Goal: Find specific page/section: Find specific page/section

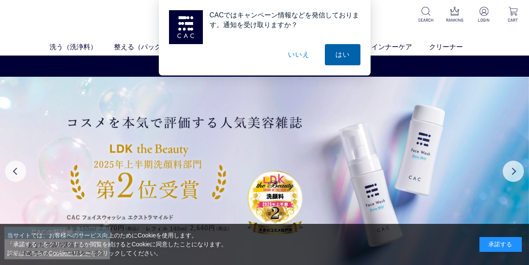
click at [338, 56] on button "はい" at bounding box center [343, 54] width 36 height 21
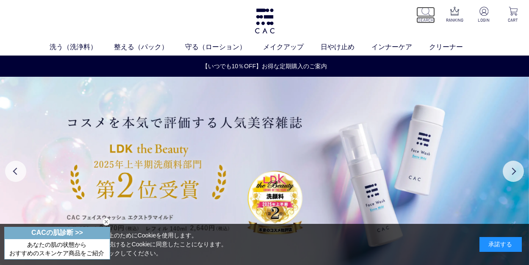
click at [427, 16] on p at bounding box center [425, 12] width 19 height 10
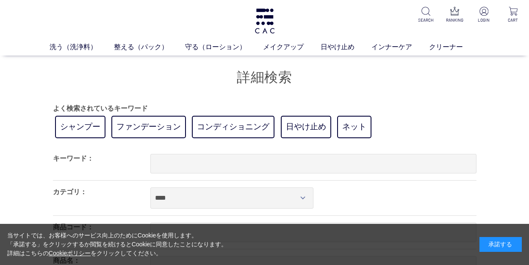
click at [403, 137] on div "よく検索されているキーワード シャンプー ファンデーション コンディショニング 日やけ止め ネット" at bounding box center [265, 121] width 424 height 37
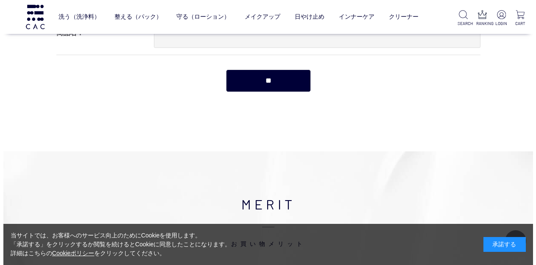
scroll to position [127, 0]
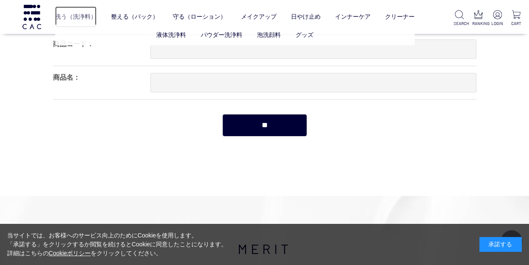
click at [72, 15] on link "洗う（洗浄料）" at bounding box center [76, 16] width 42 height 21
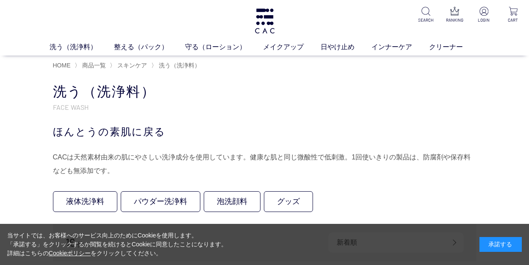
click at [321, 120] on div "洗う（洗浄料） FACE WASH ほんとうの素肌に戻る CACは天然素材由来の肌にやさしい洗浄成分を使用しています。健康な肌と同じ微酸性で低刺激。1回使いき…" at bounding box center [265, 130] width 424 height 95
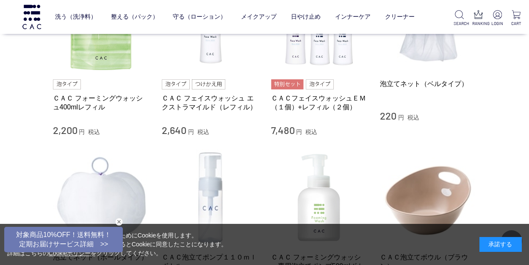
scroll to position [763, 0]
